Goal: Task Accomplishment & Management: Use online tool/utility

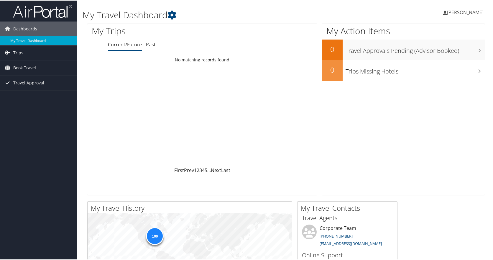
scroll to position [2, 0]
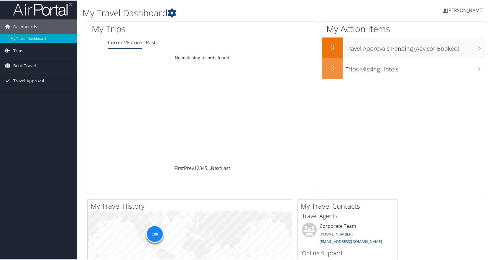
click at [23, 52] on link "Trips" at bounding box center [38, 50] width 77 height 15
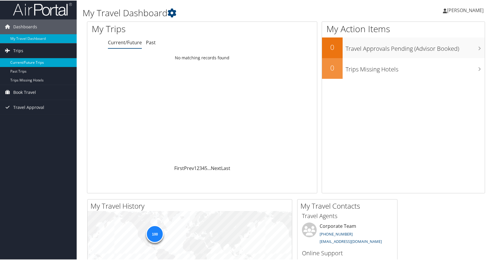
click at [34, 60] on link "Current/Future Trips" at bounding box center [38, 61] width 77 height 9
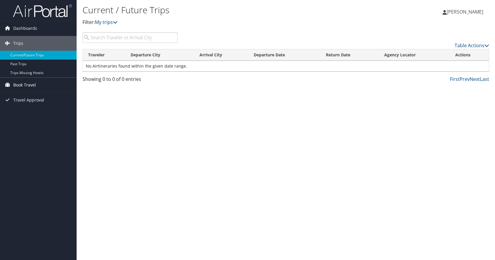
click at [30, 84] on span "Book Travel" at bounding box center [24, 85] width 23 height 15
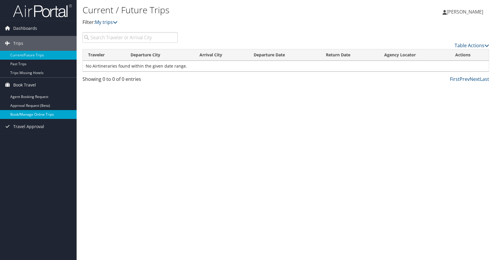
click at [46, 112] on link "Book/Manage Online Trips" at bounding box center [38, 114] width 77 height 9
